Goal: Transaction & Acquisition: Purchase product/service

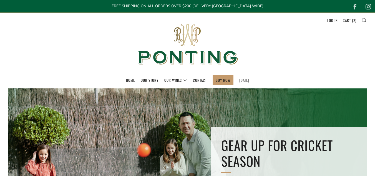
click at [248, 79] on link "[DATE]" at bounding box center [244, 79] width 10 height 9
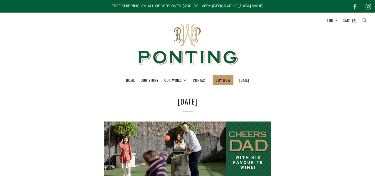
select select "best-selling"
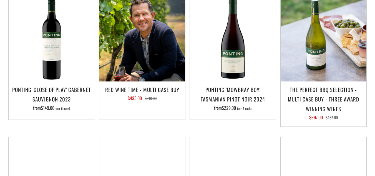
scroll to position [544, 0]
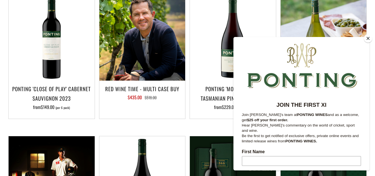
click at [368, 40] on button "Close" at bounding box center [368, 38] width 8 height 8
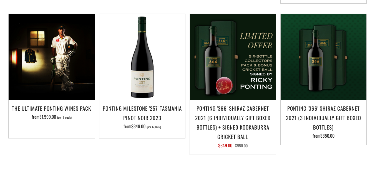
scroll to position [677, 0]
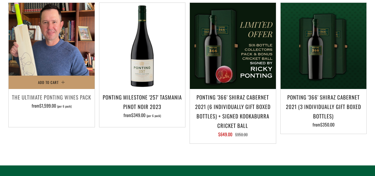
click at [55, 44] on img at bounding box center [52, 46] width 86 height 86
